Goal: Task Accomplishment & Management: Complete application form

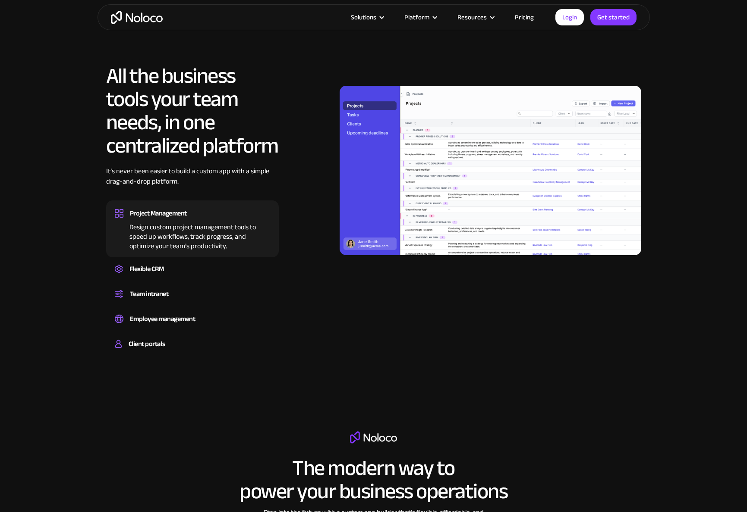
scroll to position [747, 0]
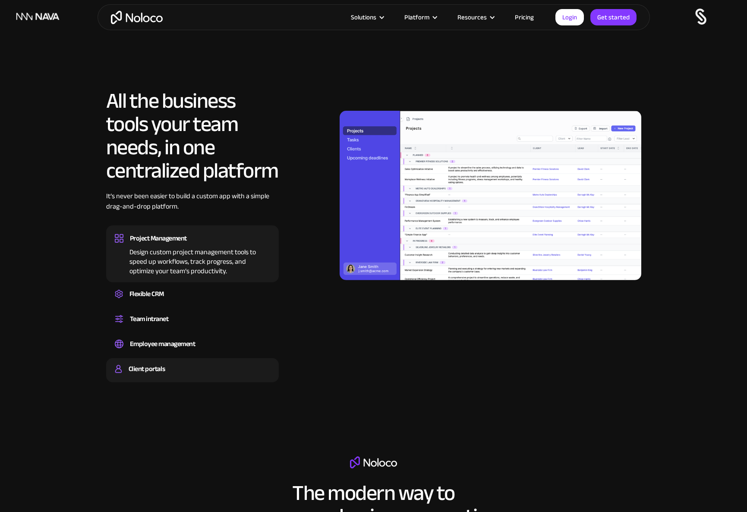
click at [174, 371] on div "Client portals" at bounding box center [192, 369] width 155 height 13
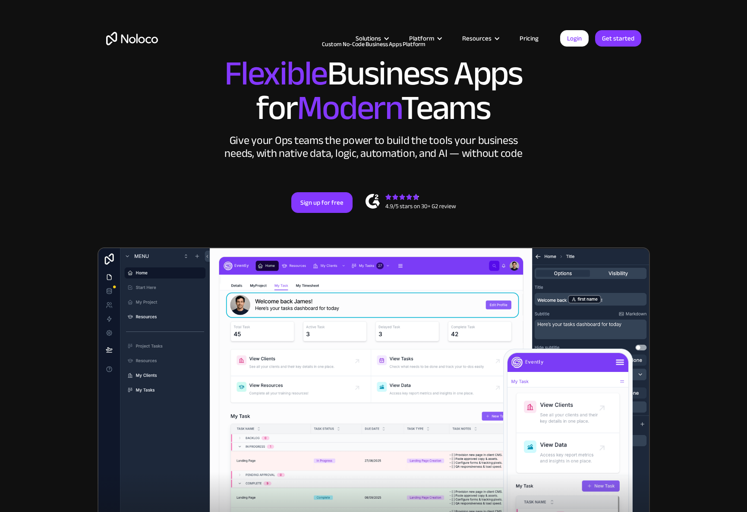
scroll to position [0, 0]
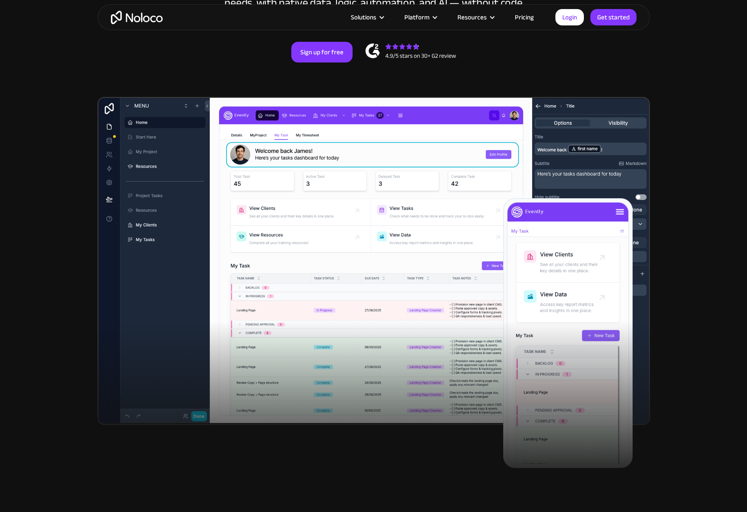
click at [361, 223] on img at bounding box center [373, 261] width 552 height 328
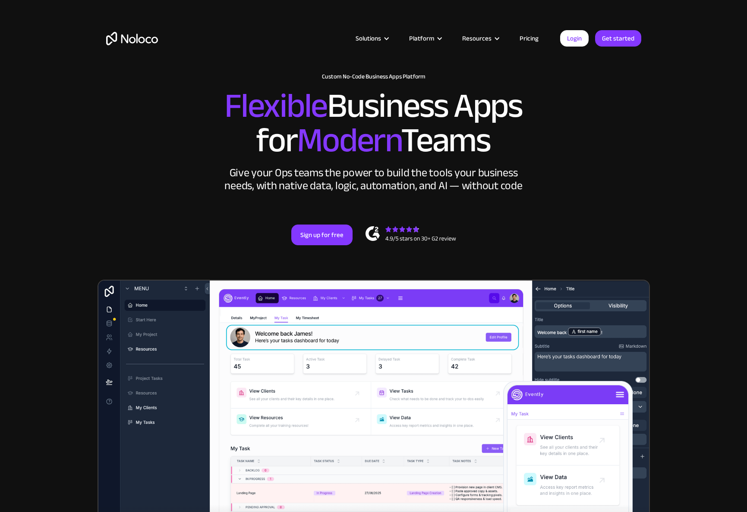
click at [531, 36] on link "Pricing" at bounding box center [529, 38] width 41 height 11
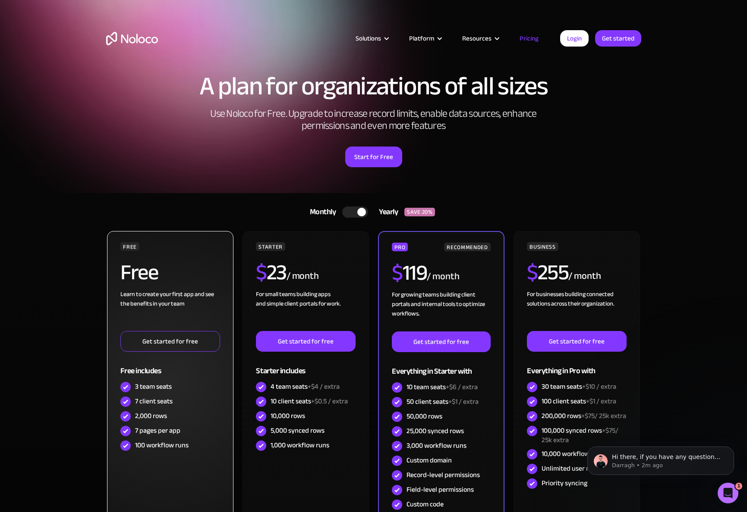
click at [163, 342] on link "Get started for free" at bounding box center [169, 341] width 99 height 21
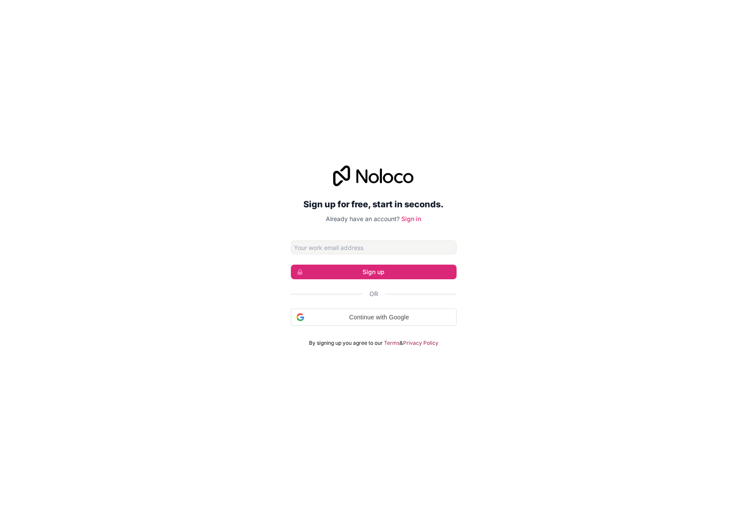
click at [328, 247] on input "Email address" at bounding box center [374, 248] width 166 height 14
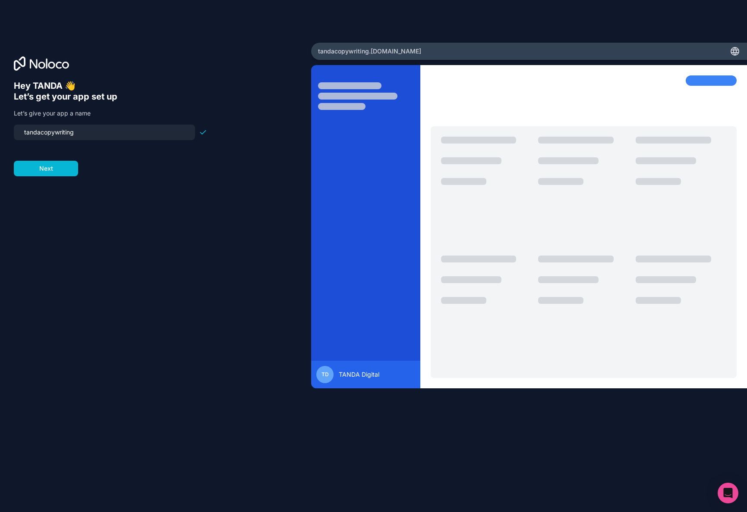
click at [84, 132] on input "tandacopywriting" at bounding box center [104, 132] width 171 height 12
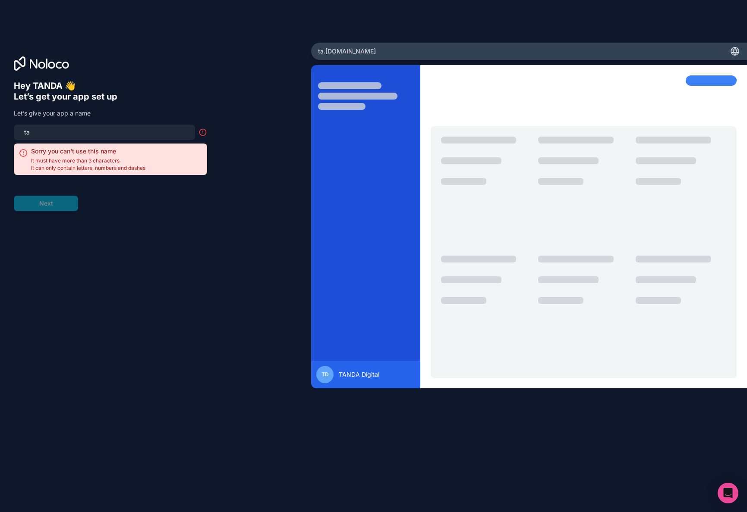
type input "t"
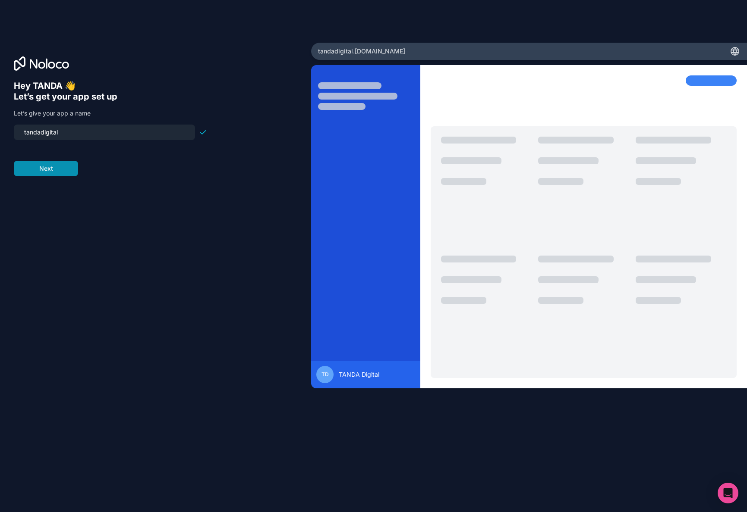
type input "tandadigital"
click at [56, 166] on button "Next" at bounding box center [46, 169] width 64 height 16
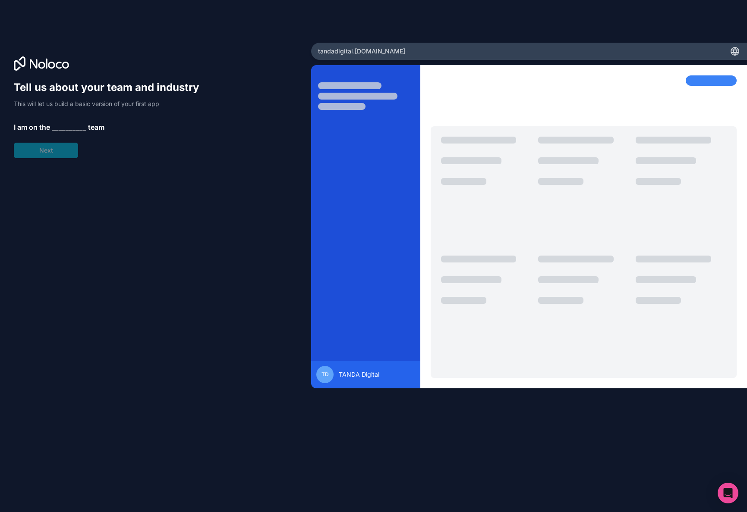
click at [70, 128] on span "__________" at bounding box center [69, 127] width 35 height 10
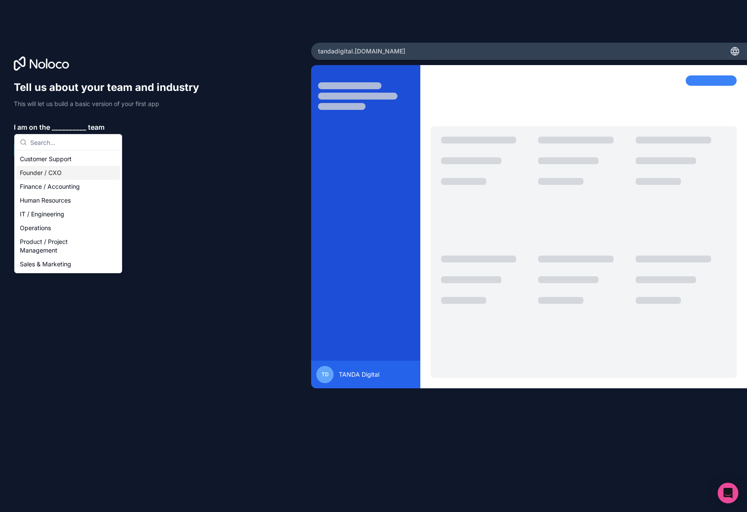
click at [67, 173] on div "Founder / CXO" at bounding box center [68, 173] width 104 height 14
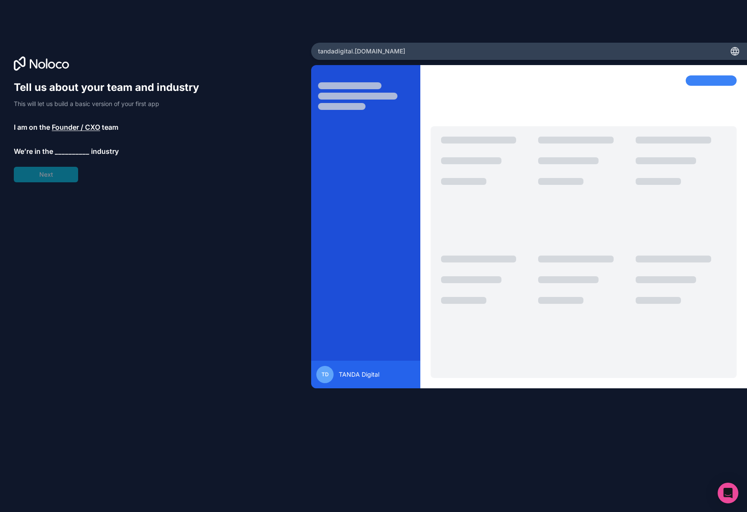
click at [83, 151] on span "__________" at bounding box center [72, 151] width 35 height 10
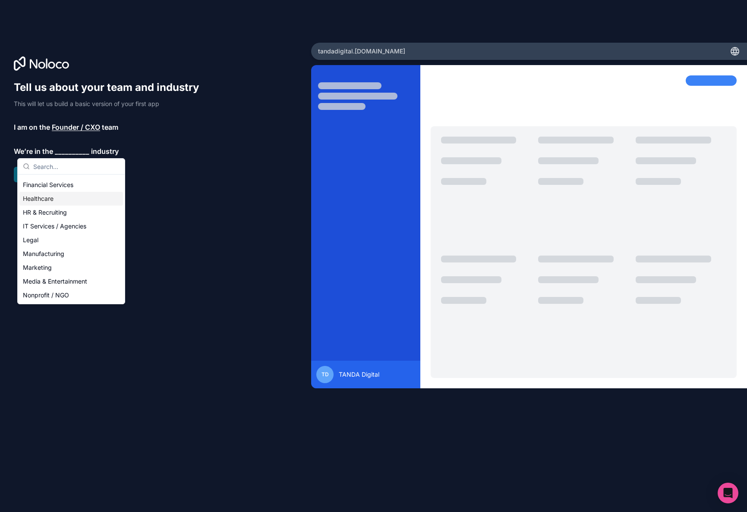
scroll to position [63, 0]
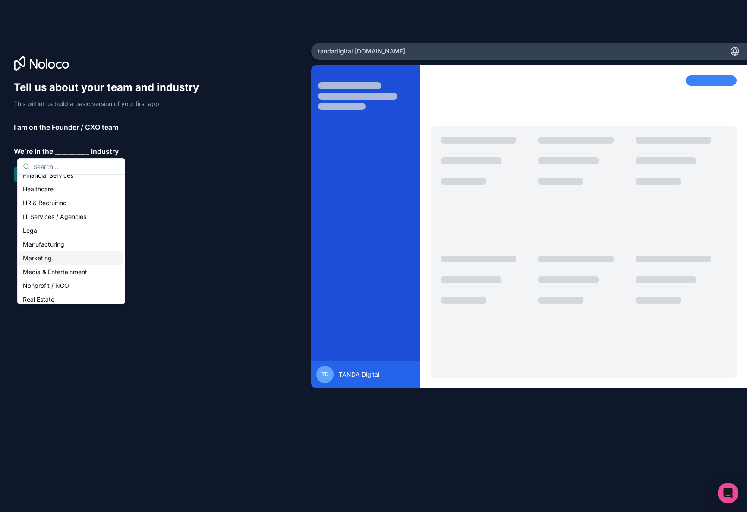
click at [58, 256] on div "Marketing" at bounding box center [71, 258] width 104 height 14
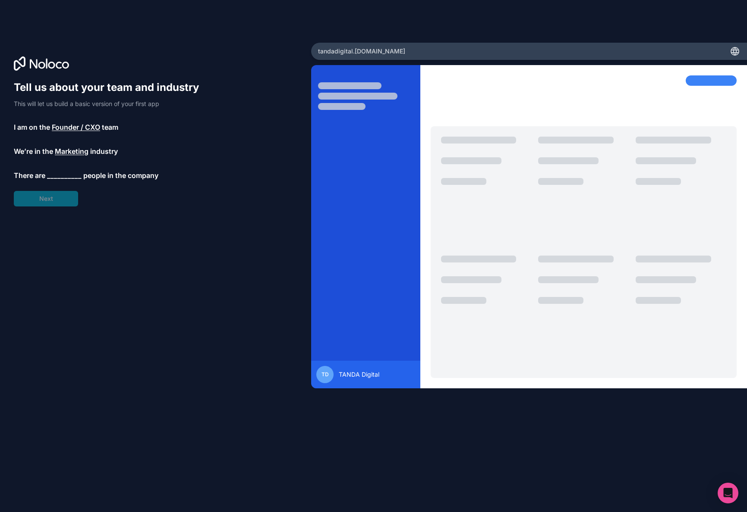
click at [75, 177] on span "__________" at bounding box center [64, 175] width 35 height 10
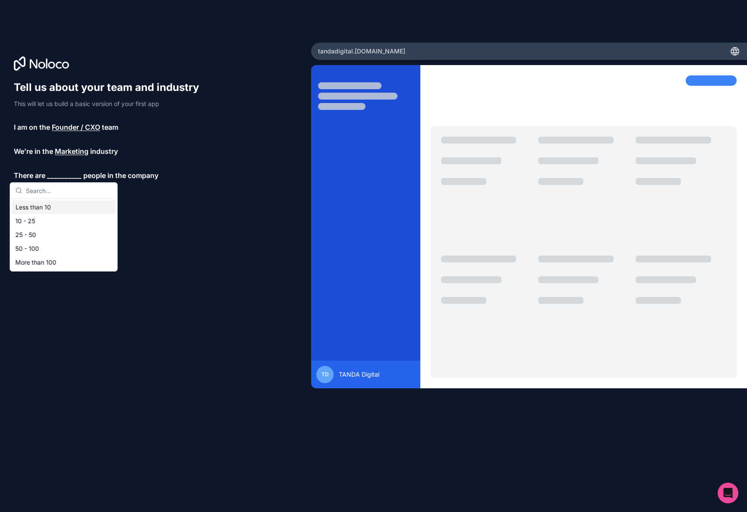
click at [72, 208] on div "Less than 10" at bounding box center [64, 208] width 104 height 14
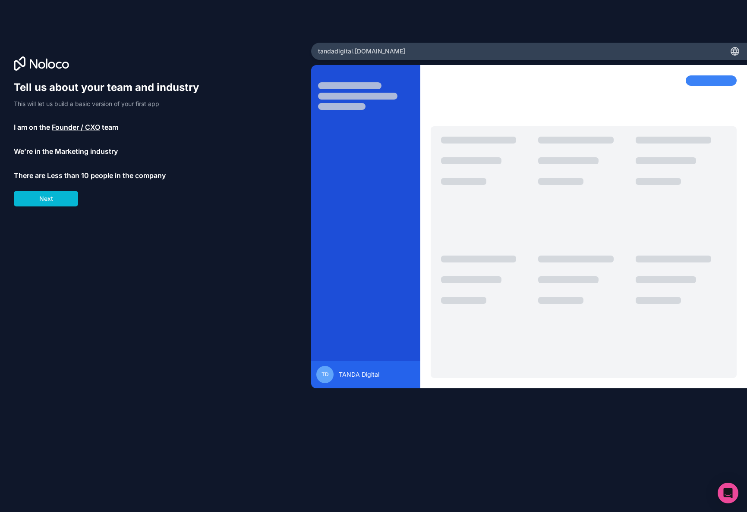
click at [71, 179] on span "Less than 10" at bounding box center [68, 175] width 42 height 10
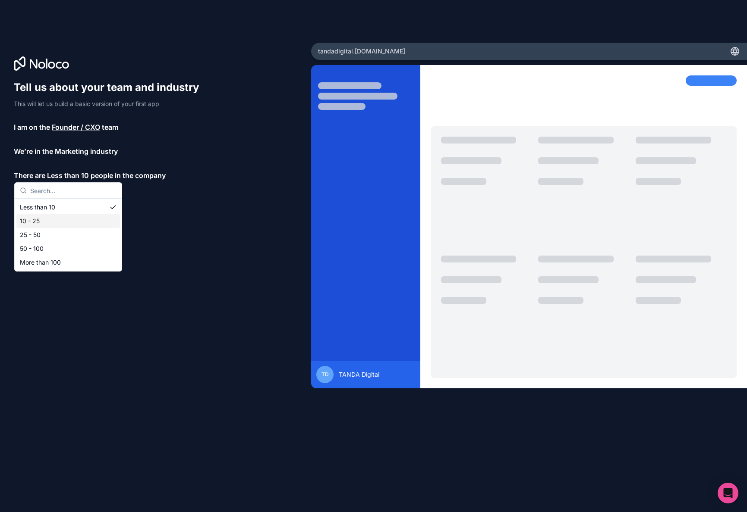
click at [35, 216] on div "10 - 25" at bounding box center [68, 221] width 104 height 14
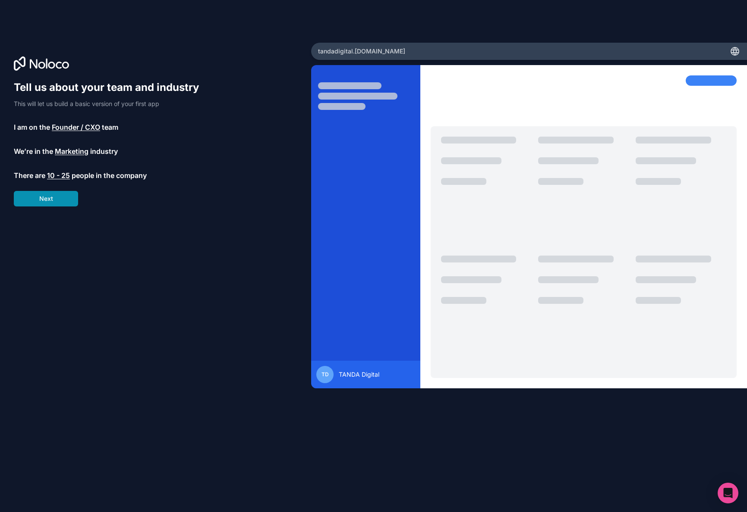
click at [61, 200] on button "Next" at bounding box center [46, 199] width 64 height 16
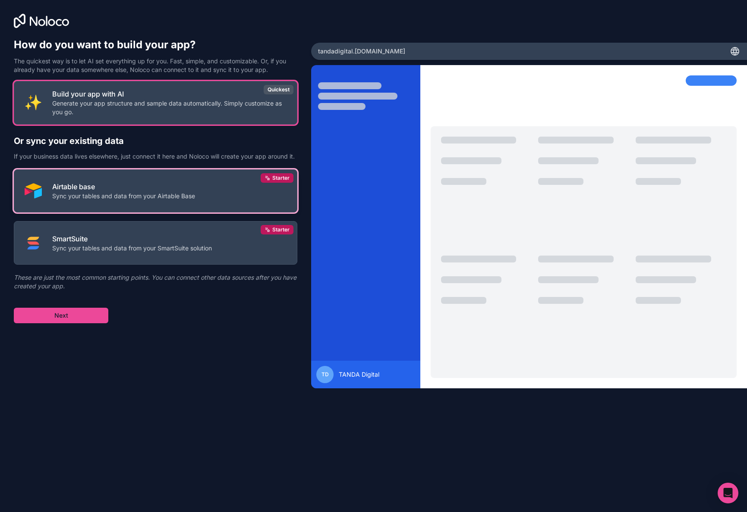
click at [165, 192] on p "Airtable base" at bounding box center [123, 187] width 143 height 10
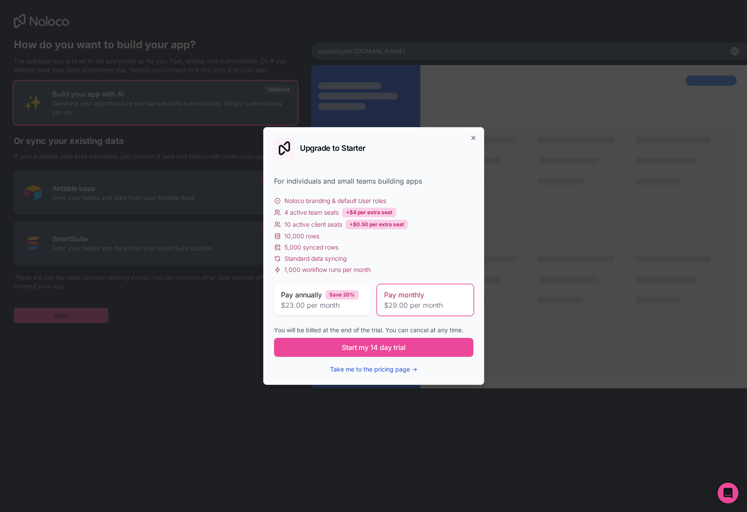
click at [371, 373] on button "Take me to the pricing page →" at bounding box center [373, 369] width 87 height 9
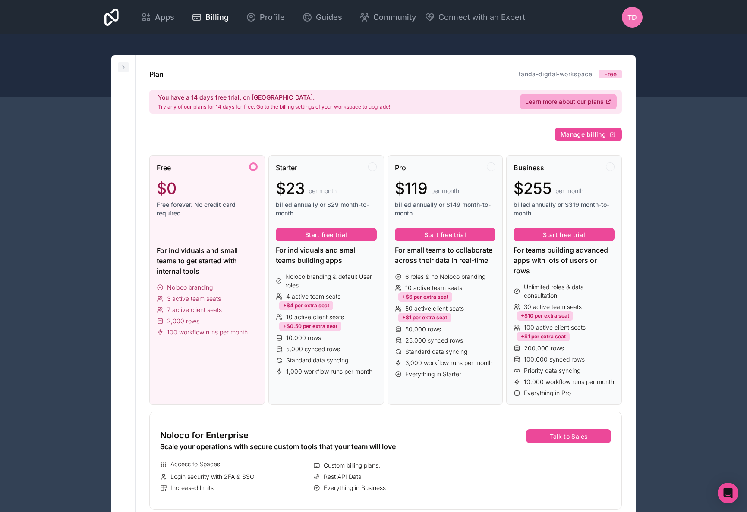
click at [119, 66] on button at bounding box center [123, 67] width 10 height 10
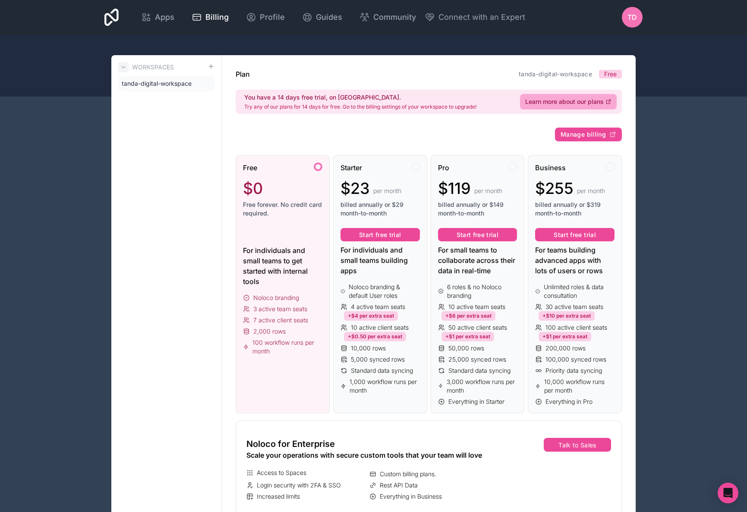
click at [127, 67] on button at bounding box center [123, 67] width 10 height 10
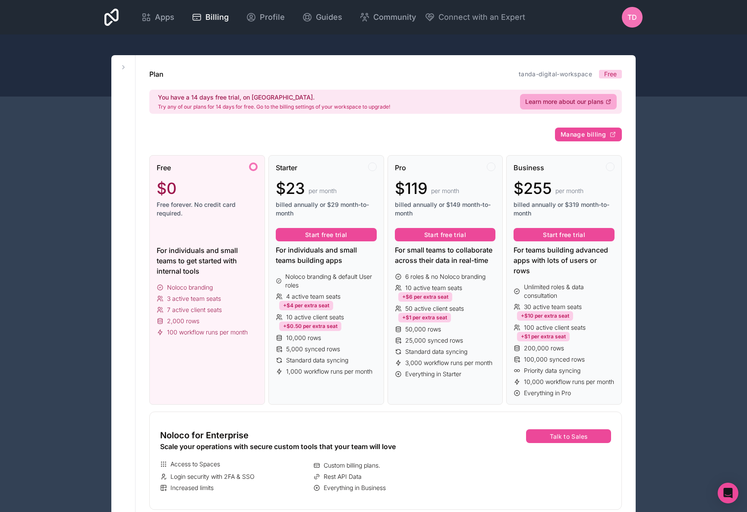
click at [591, 38] on div at bounding box center [373, 66] width 747 height 62
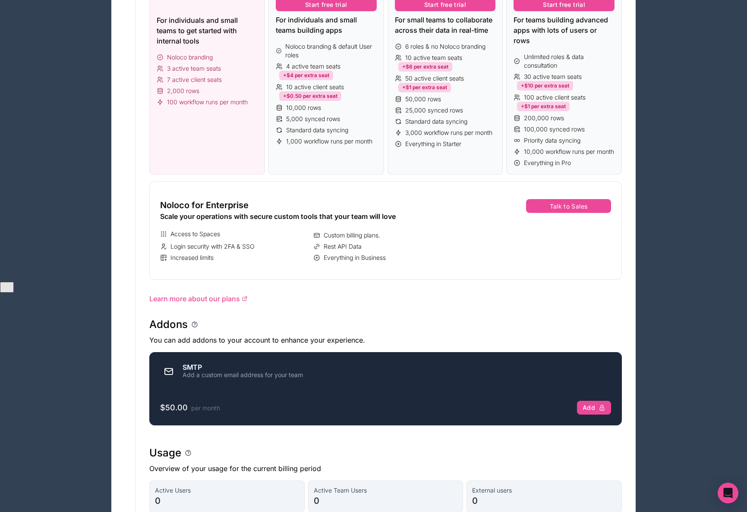
scroll to position [210, 0]
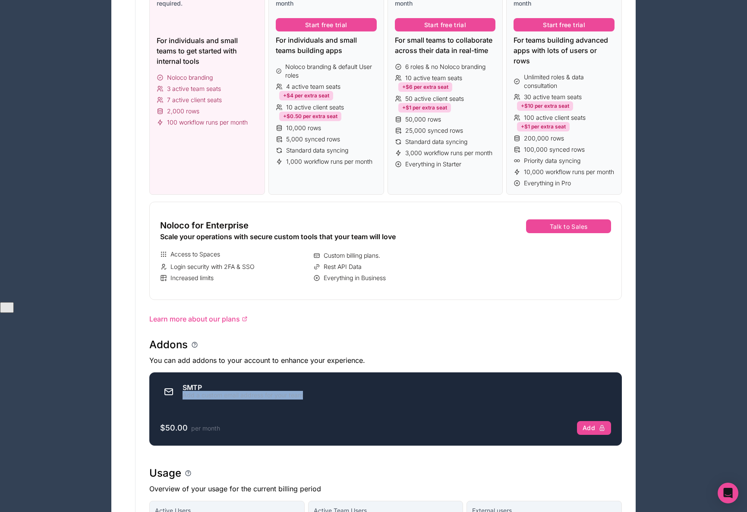
drag, startPoint x: 181, startPoint y: 408, endPoint x: 320, endPoint y: 407, distance: 138.5
click at [320, 401] on div "SMTP Add a custom email address for your team" at bounding box center [385, 391] width 451 height 17
drag, startPoint x: 320, startPoint y: 407, endPoint x: 161, endPoint y: 379, distance: 160.7
click at [166, 382] on div "SMTP Add a custom email address for your team" at bounding box center [385, 392] width 471 height 38
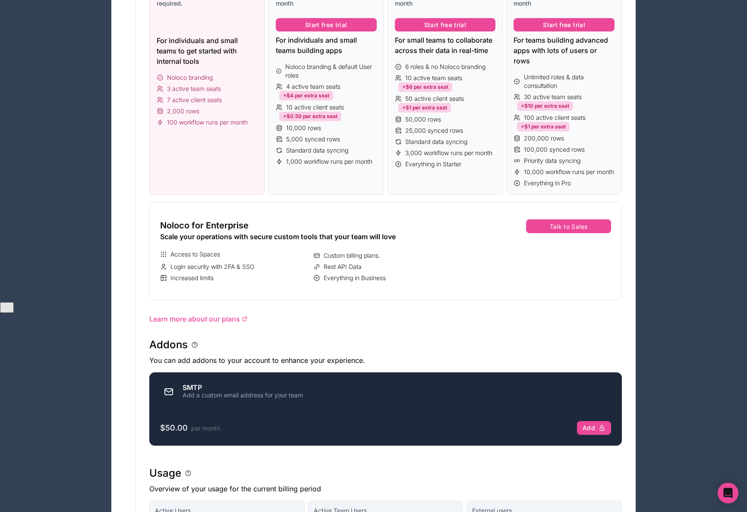
click at [284, 320] on div "Plan tanda-digital-workspace Free You have a 14 days free trial, on us. Try any…" at bounding box center [385, 291] width 500 height 893
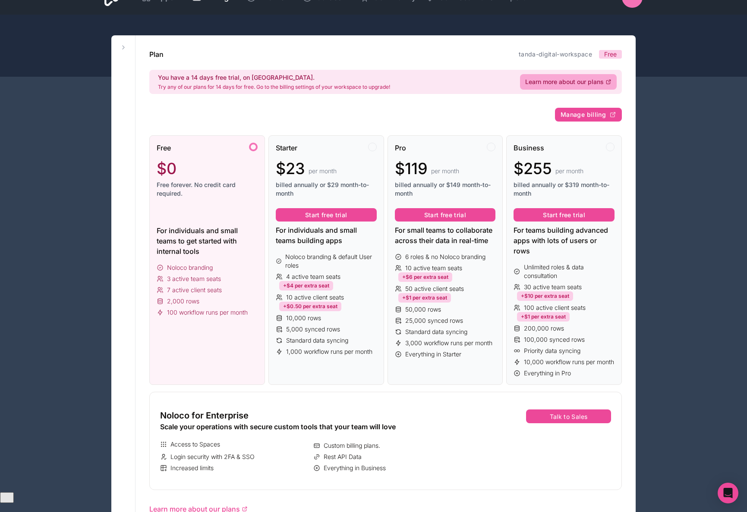
scroll to position [0, 0]
